Goal: Task Accomplishment & Management: Complete application form

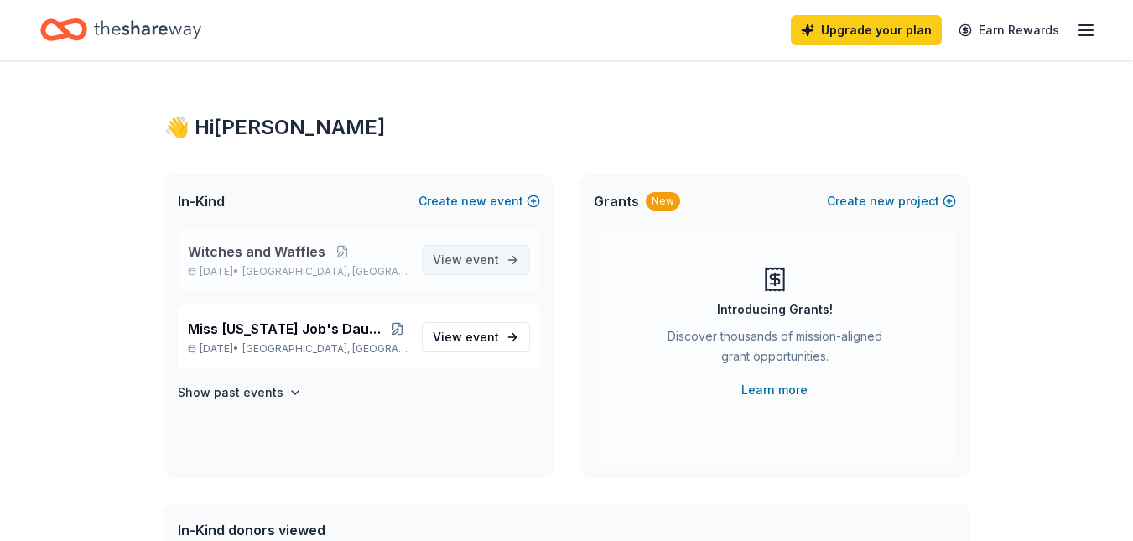
click at [489, 257] on span "event" at bounding box center [483, 260] width 34 height 14
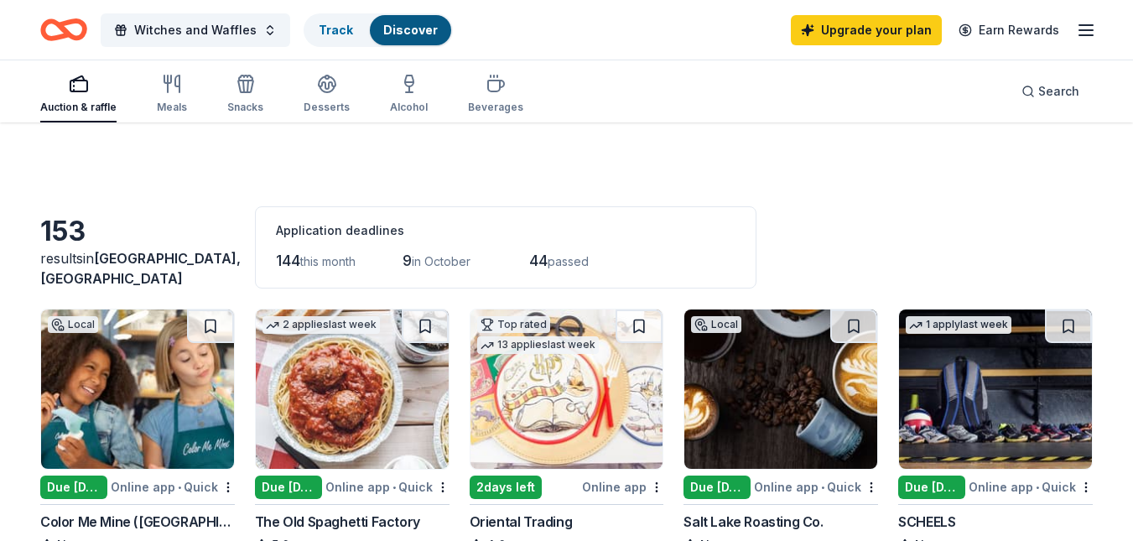
scroll to position [473, 0]
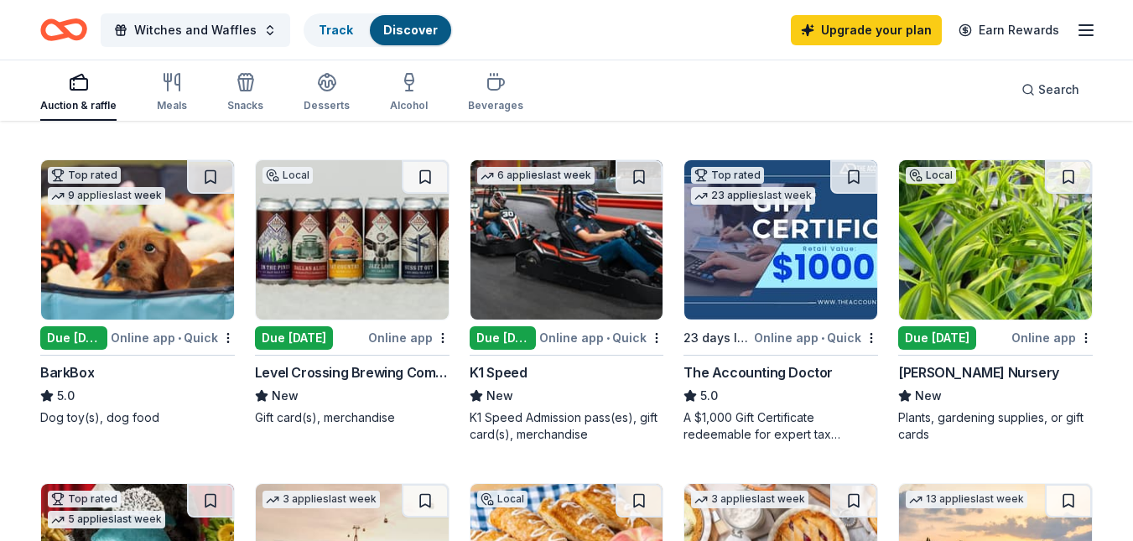
click at [89, 339] on div "Due [DATE]" at bounding box center [73, 337] width 67 height 23
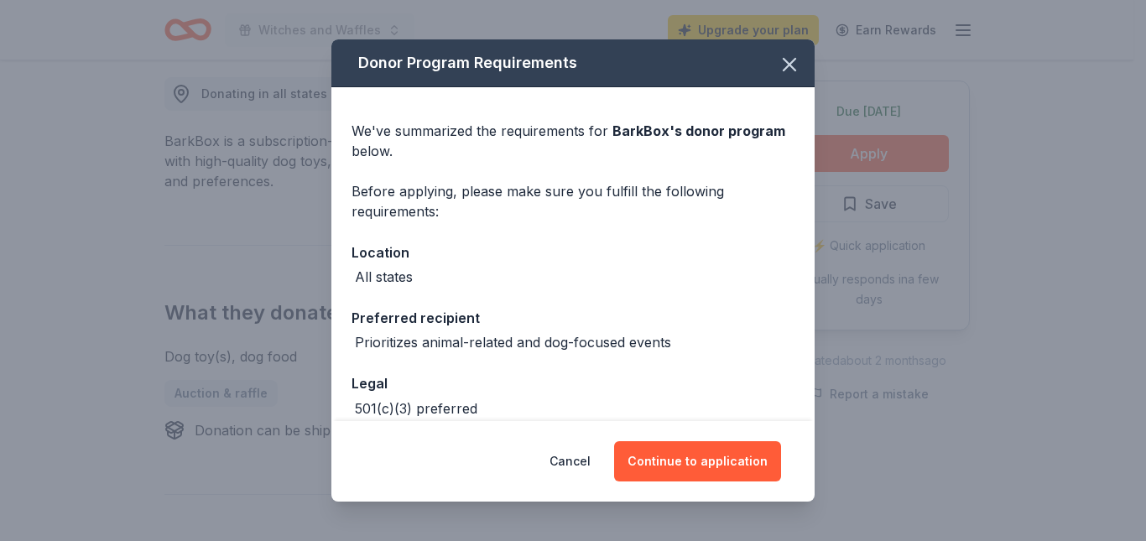
scroll to position [473, 0]
click at [680, 457] on button "Continue to application" at bounding box center [697, 461] width 167 height 40
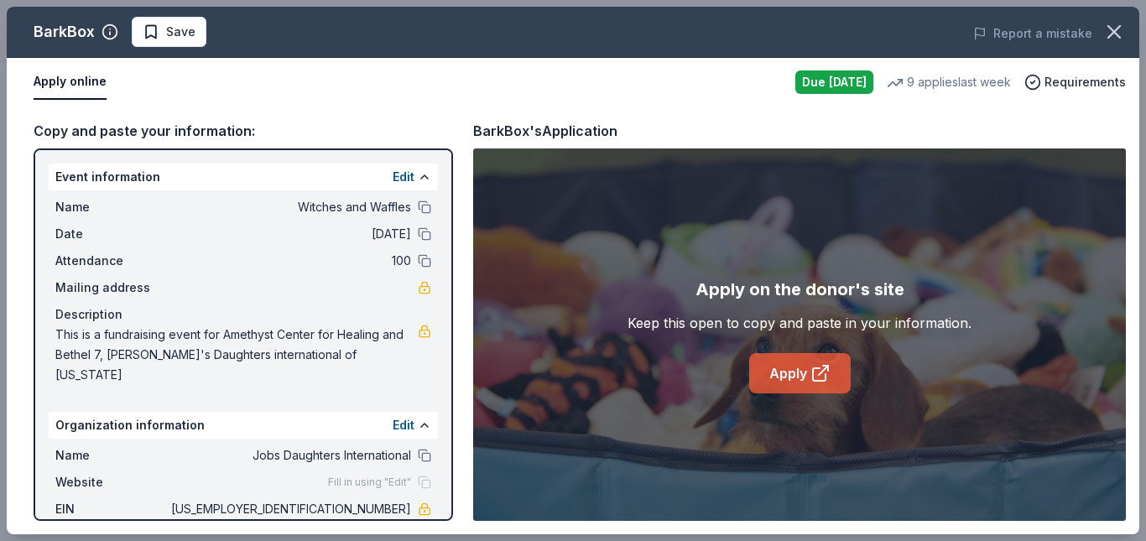
click at [789, 367] on link "Apply" at bounding box center [800, 373] width 102 height 40
